Goal: Information Seeking & Learning: Learn about a topic

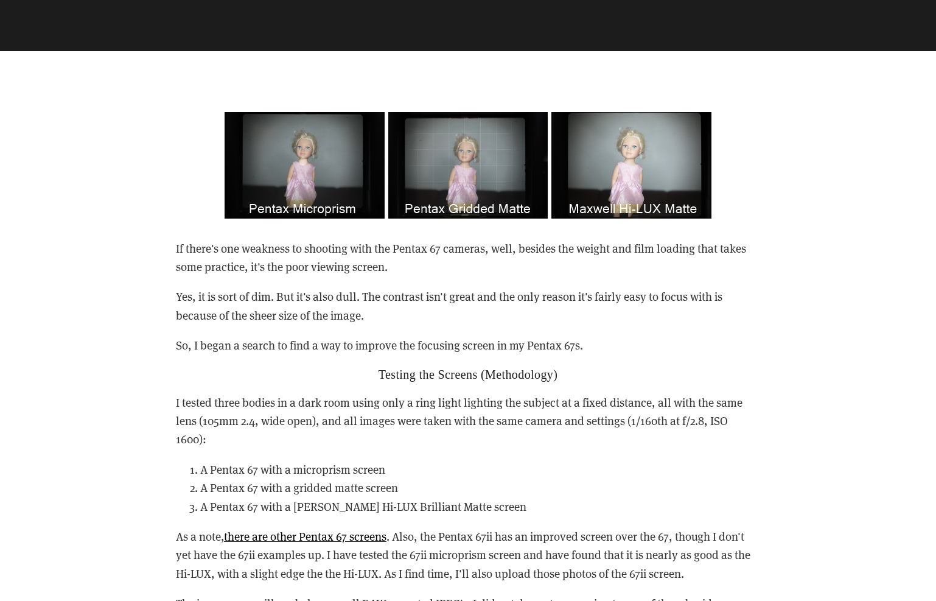
scroll to position [908, 0]
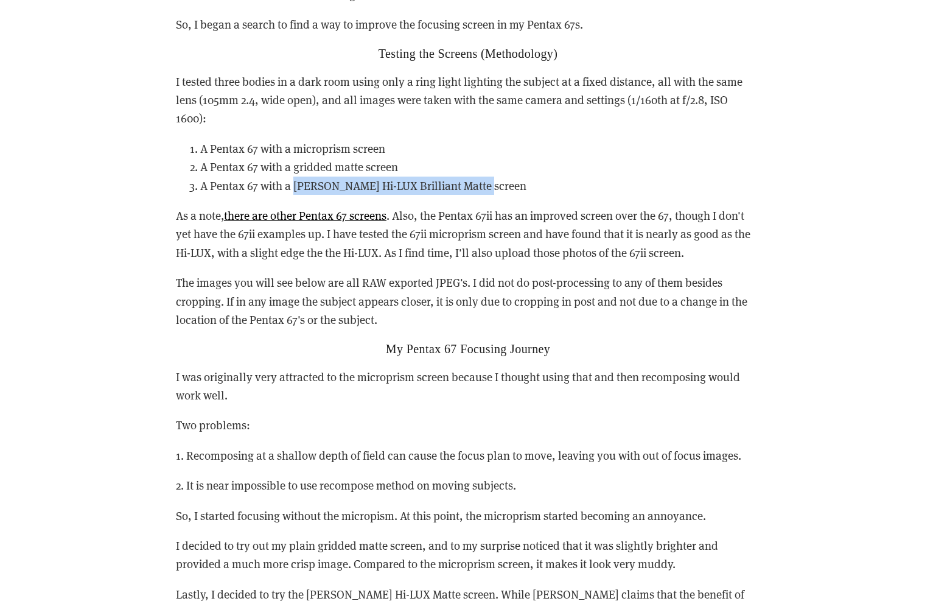
drag, startPoint x: 295, startPoint y: 182, endPoint x: 486, endPoint y: 186, distance: 191.8
click at [486, 186] on li "A Pentax 67 with a [PERSON_NAME] Hi-LUX Brilliant Matte screen" at bounding box center [480, 186] width 560 height 18
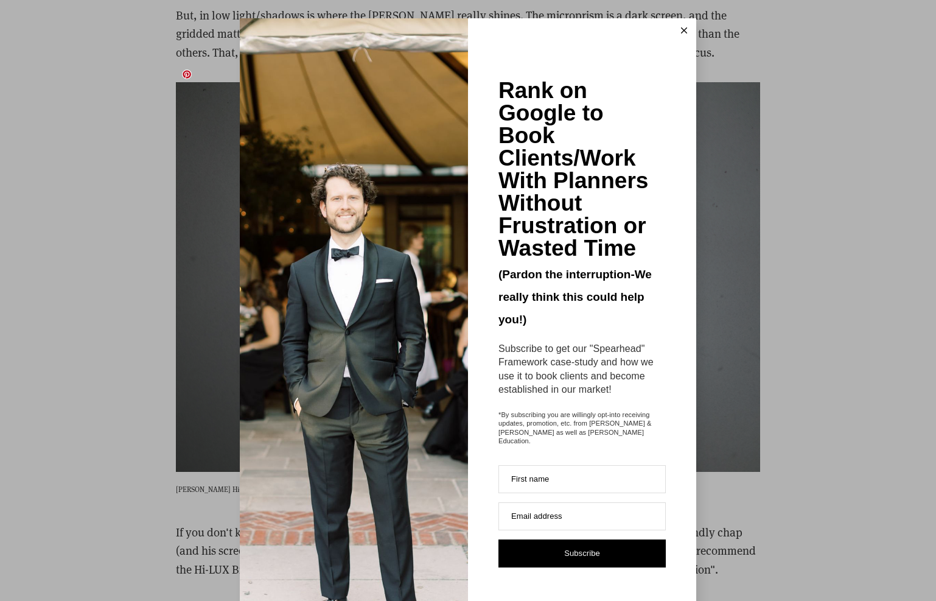
scroll to position [2086, 0]
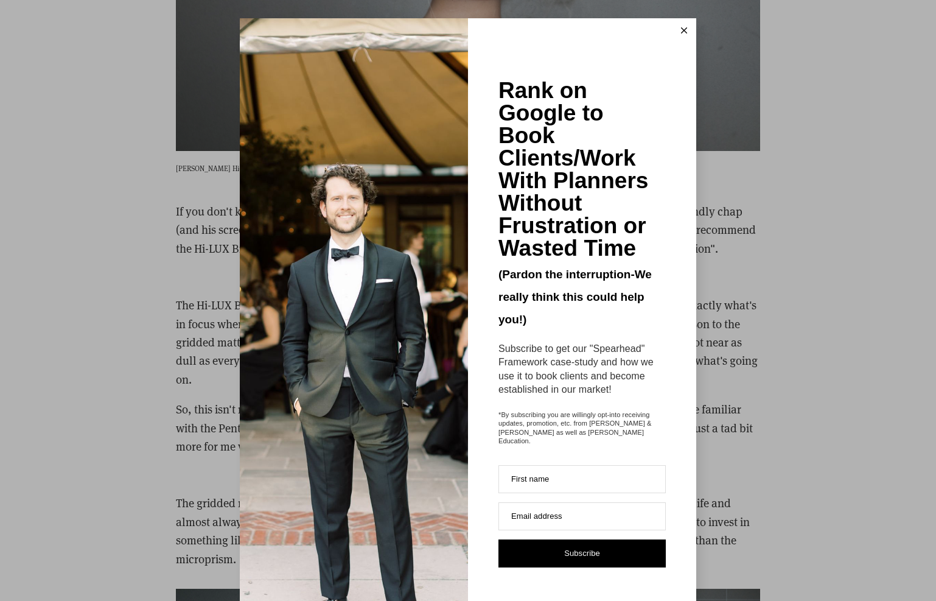
click at [683, 32] on button at bounding box center [684, 30] width 24 height 24
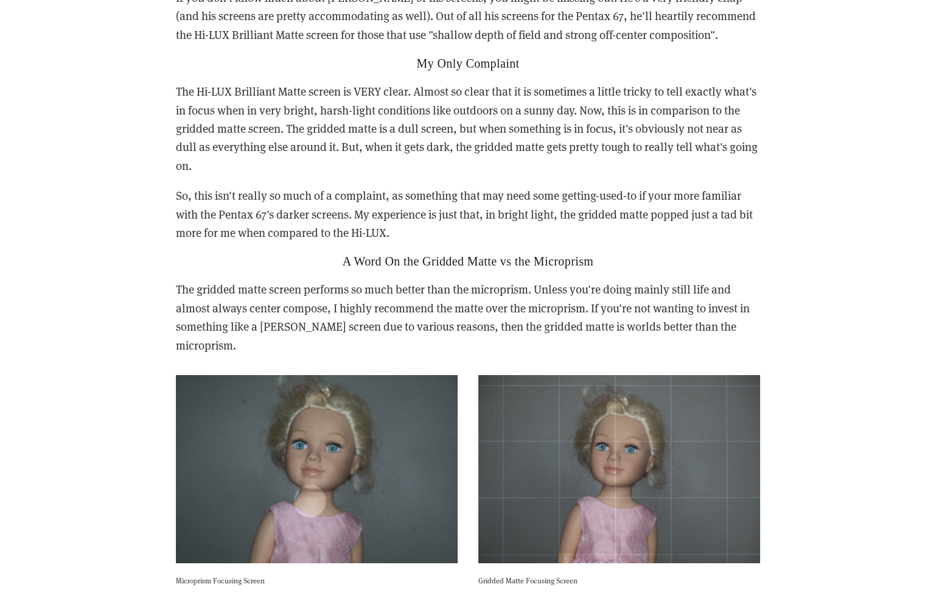
scroll to position [2568, 0]
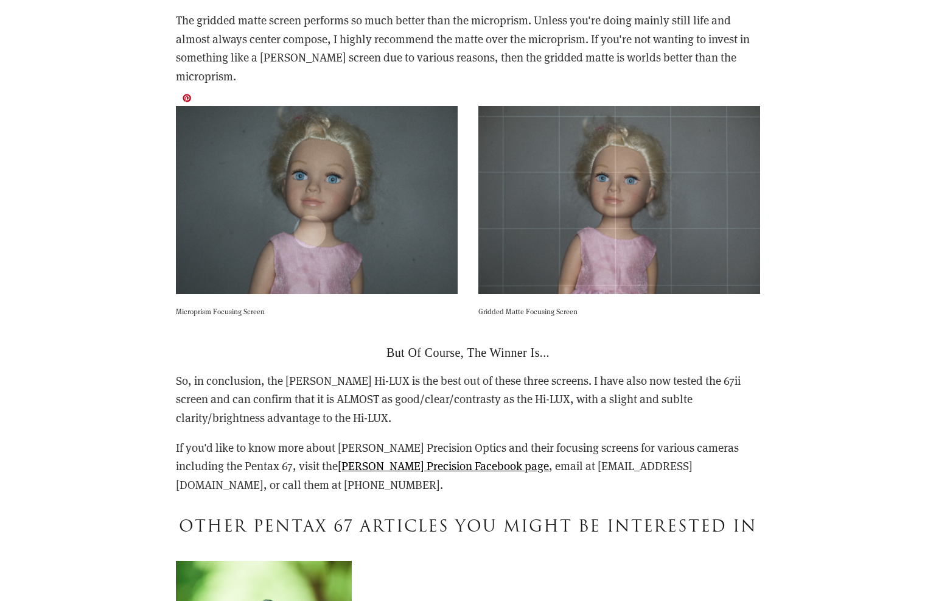
click at [314, 214] on img at bounding box center [317, 200] width 282 height 188
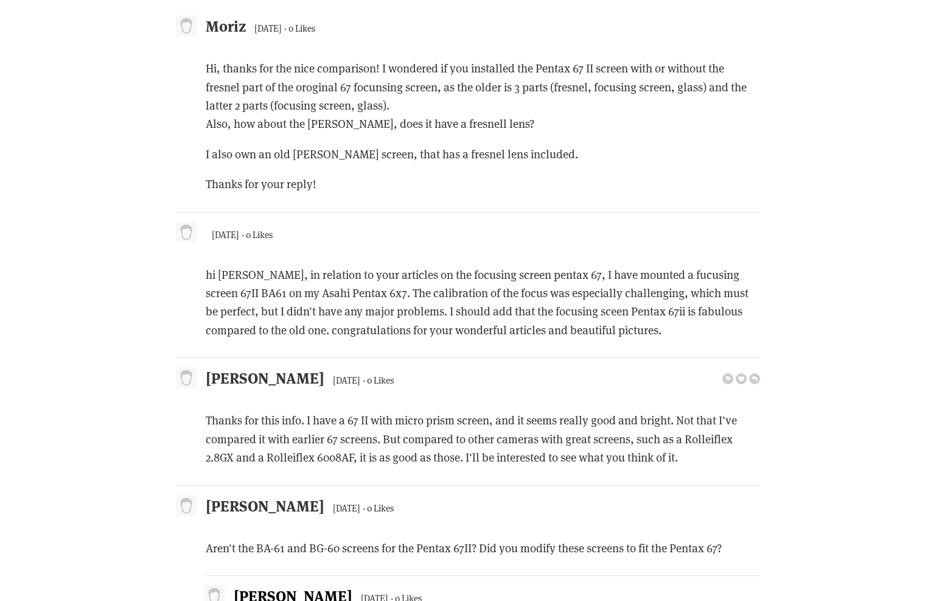
scroll to position [3726, 0]
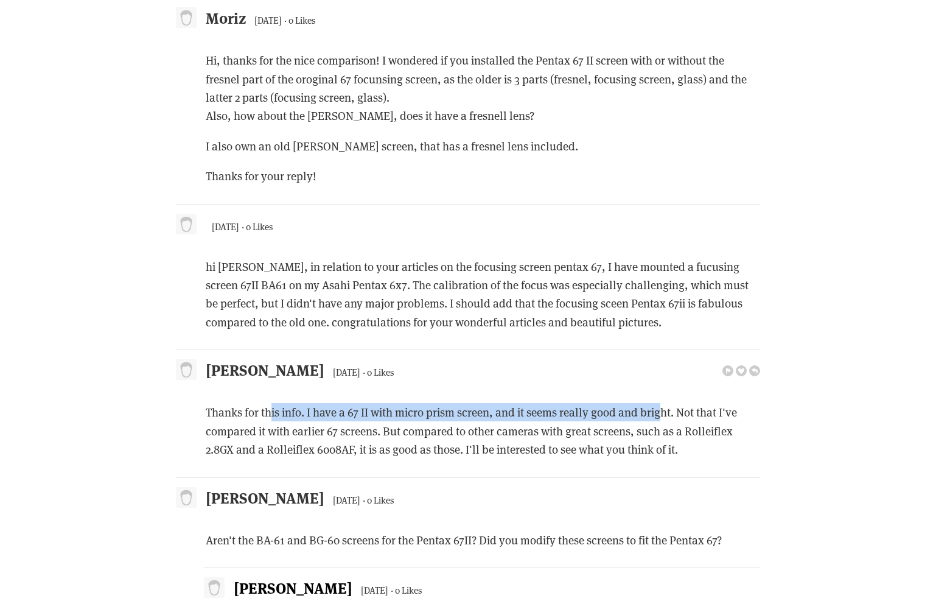
drag, startPoint x: 269, startPoint y: 390, endPoint x: 663, endPoint y: 389, distance: 393.9
click at [663, 403] on p "Thanks for this info. I have a 67 II with micro prism screen, and it seems real…" at bounding box center [483, 430] width 555 height 55
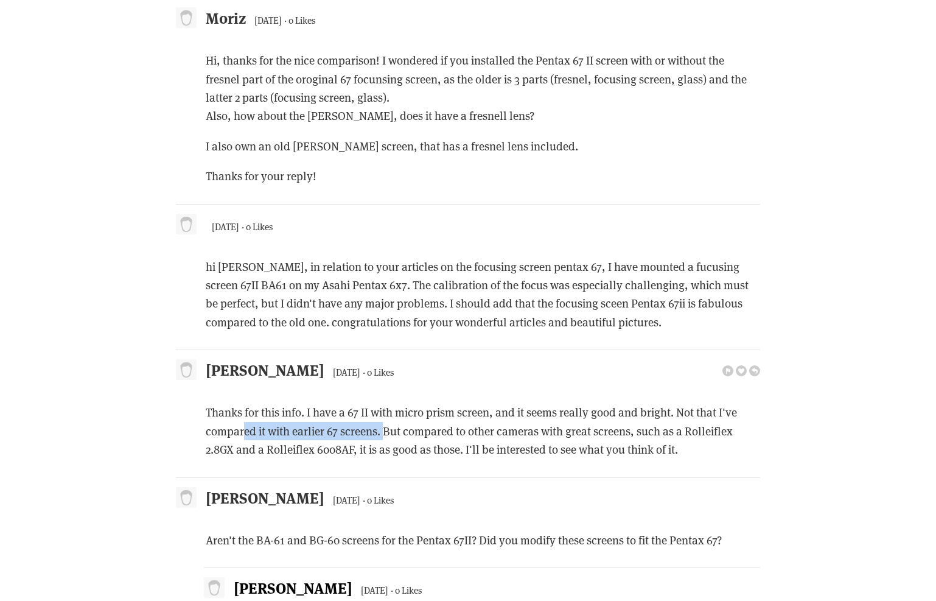
drag, startPoint x: 242, startPoint y: 416, endPoint x: 386, endPoint y: 418, distance: 144.3
click at [386, 418] on p "Thanks for this info. I have a 67 II with micro prism screen, and it seems real…" at bounding box center [483, 430] width 555 height 55
drag, startPoint x: 410, startPoint y: 416, endPoint x: 608, endPoint y: 413, distance: 197.3
click at [608, 413] on p "Thanks for this info. I have a 67 II with micro prism screen, and it seems real…" at bounding box center [483, 430] width 555 height 55
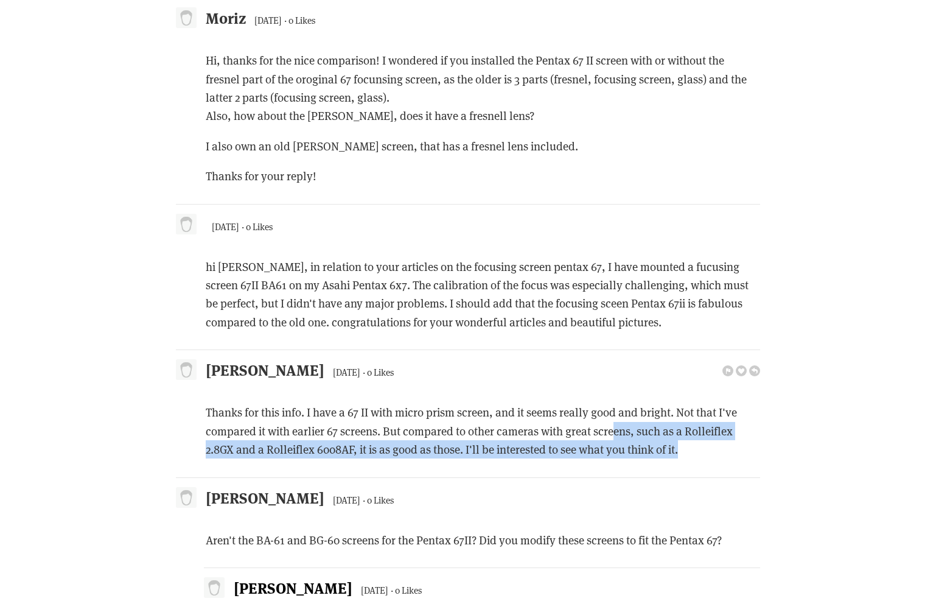
drag, startPoint x: 612, startPoint y: 413, endPoint x: 686, endPoint y: 432, distance: 76.0
click at [686, 432] on p "Thanks for this info. I have a 67 II with micro prism screen, and it seems real…" at bounding box center [483, 430] width 555 height 55
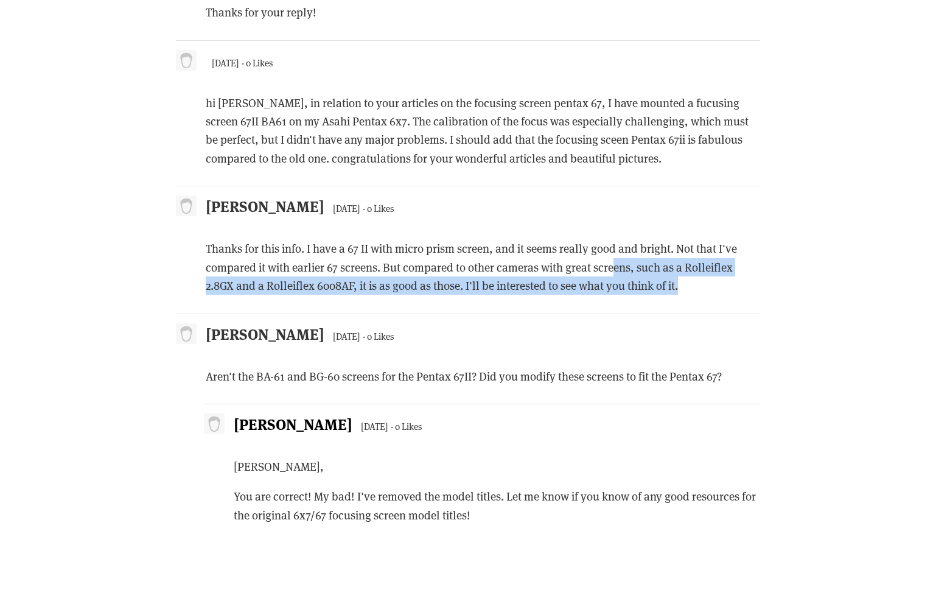
scroll to position [3913, 0]
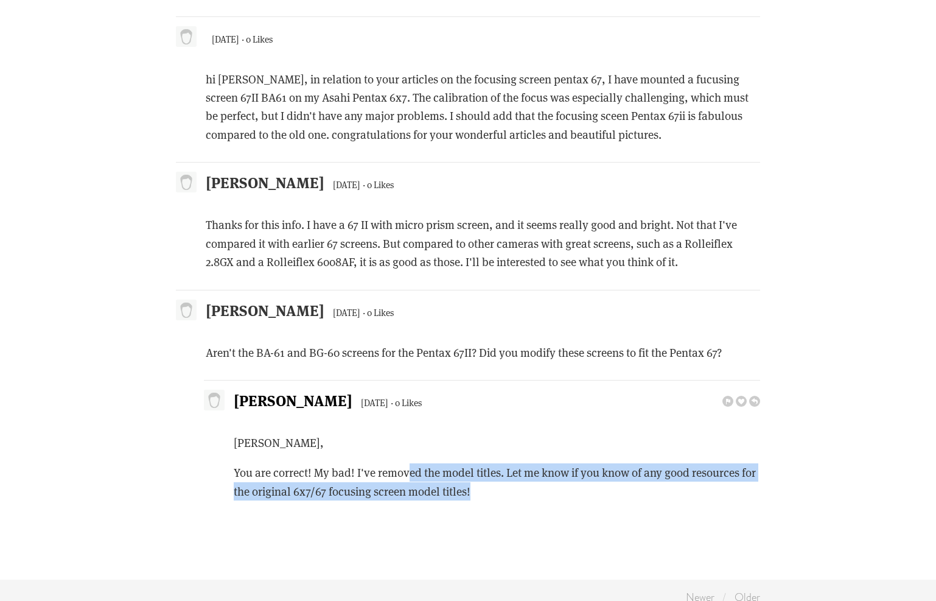
drag, startPoint x: 405, startPoint y: 458, endPoint x: 506, endPoint y: 469, distance: 101.6
click at [506, 469] on p "You are correct! My bad! I've removed the model titles. Let me know if you know…" at bounding box center [497, 481] width 527 height 37
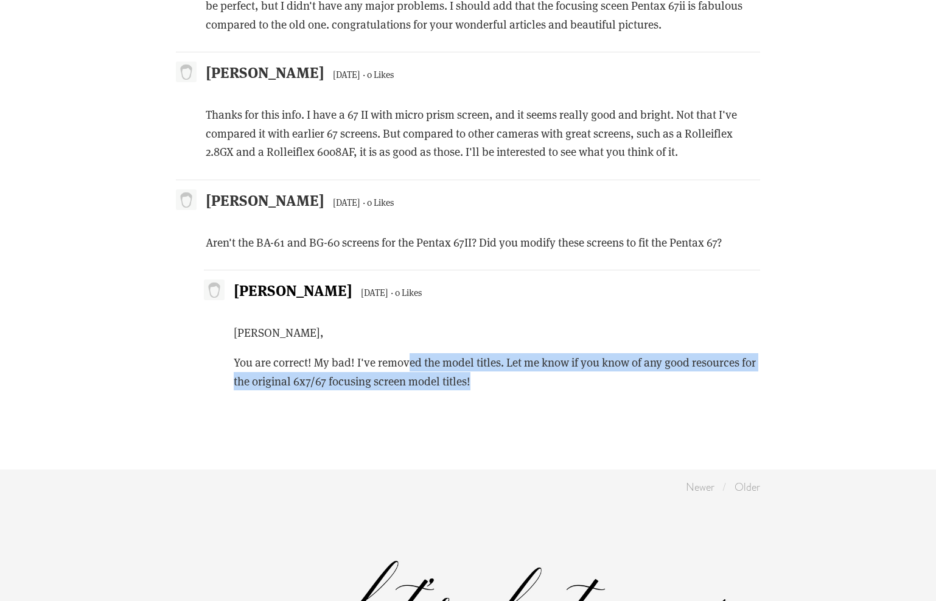
scroll to position [3961, 0]
